Goal: Check status: Check status

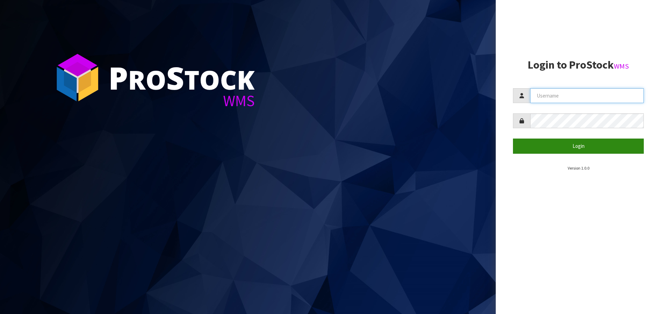
type input "[EMAIL_ADDRESS][DOMAIN_NAME]"
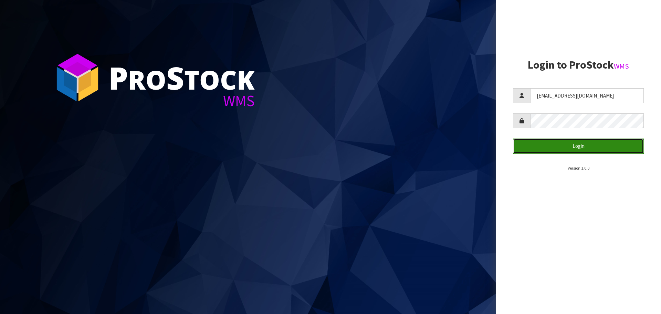
click at [558, 144] on button "Login" at bounding box center [578, 145] width 131 height 15
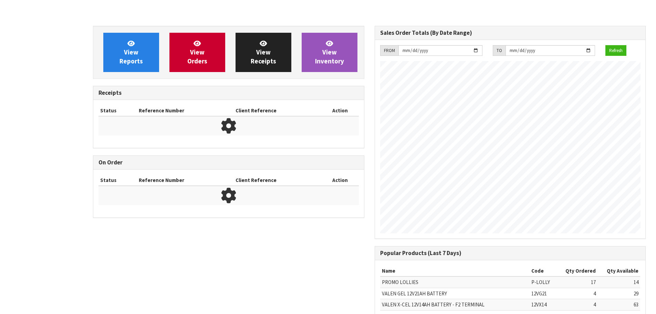
scroll to position [382, 281]
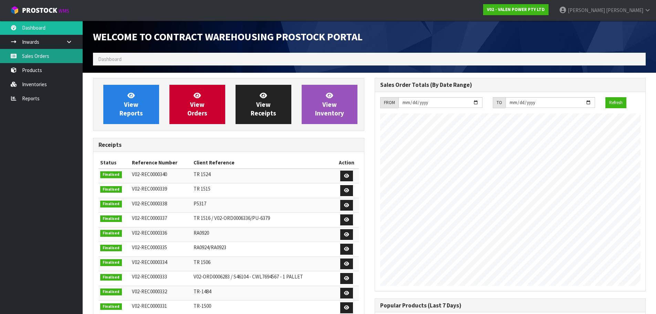
click at [33, 58] on link "Sales Orders" at bounding box center [41, 56] width 83 height 14
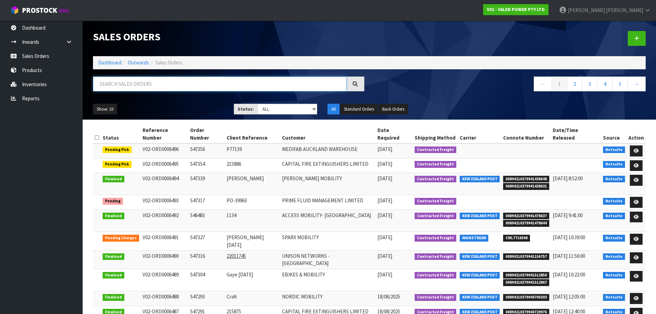
click at [155, 81] on input "text" at bounding box center [219, 83] width 253 height 15
paste input "PS81094"
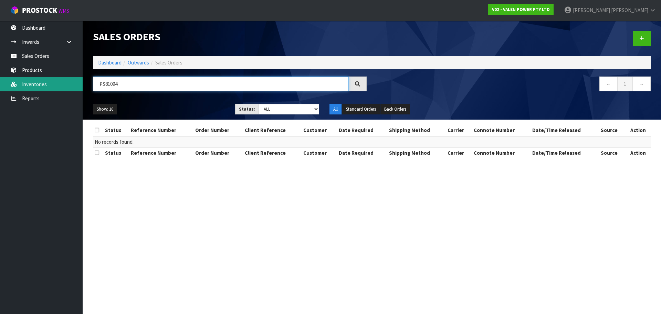
drag, startPoint x: 130, startPoint y: 85, endPoint x: 48, endPoint y: 78, distance: 82.9
click at [48, 78] on body "Toggle navigation ProStock WMS V02 - VALEN POWER PTY LTD [PERSON_NAME] Logout D…" at bounding box center [330, 157] width 661 height 314
paste input "8022"
type input "P"
